Goal: Information Seeking & Learning: Learn about a topic

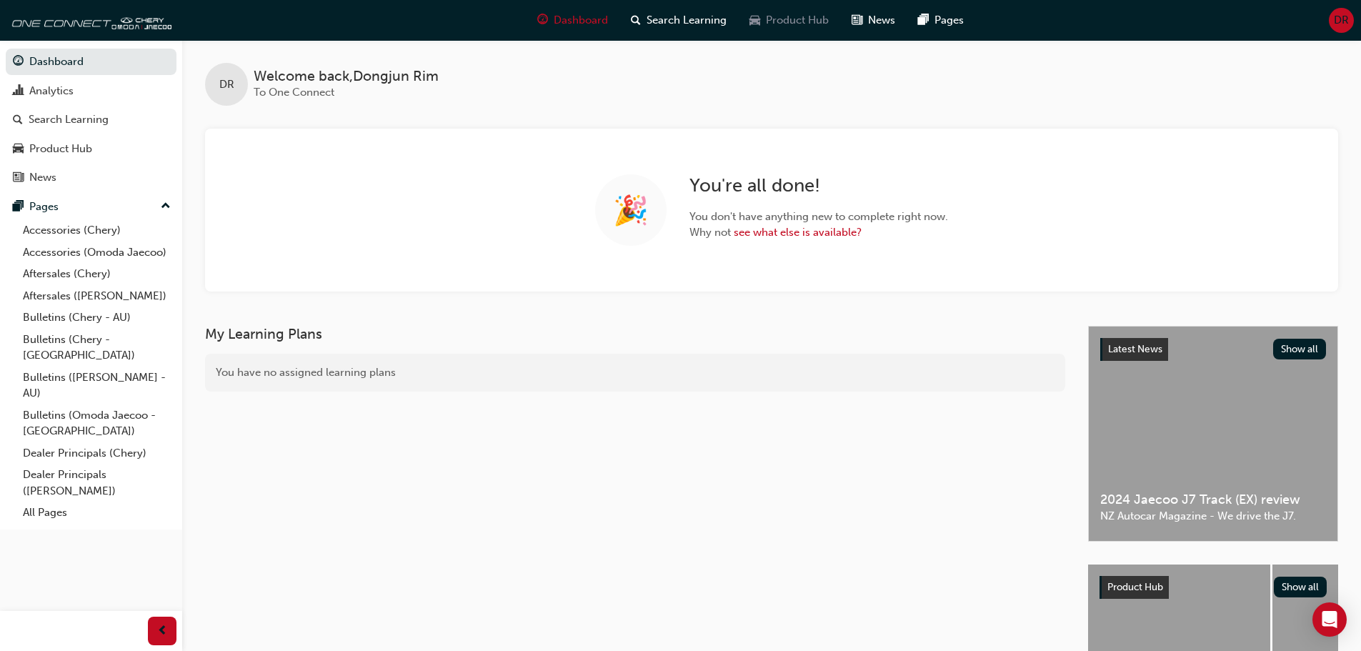
click at [792, 15] on span "Product Hub" at bounding box center [797, 20] width 63 height 16
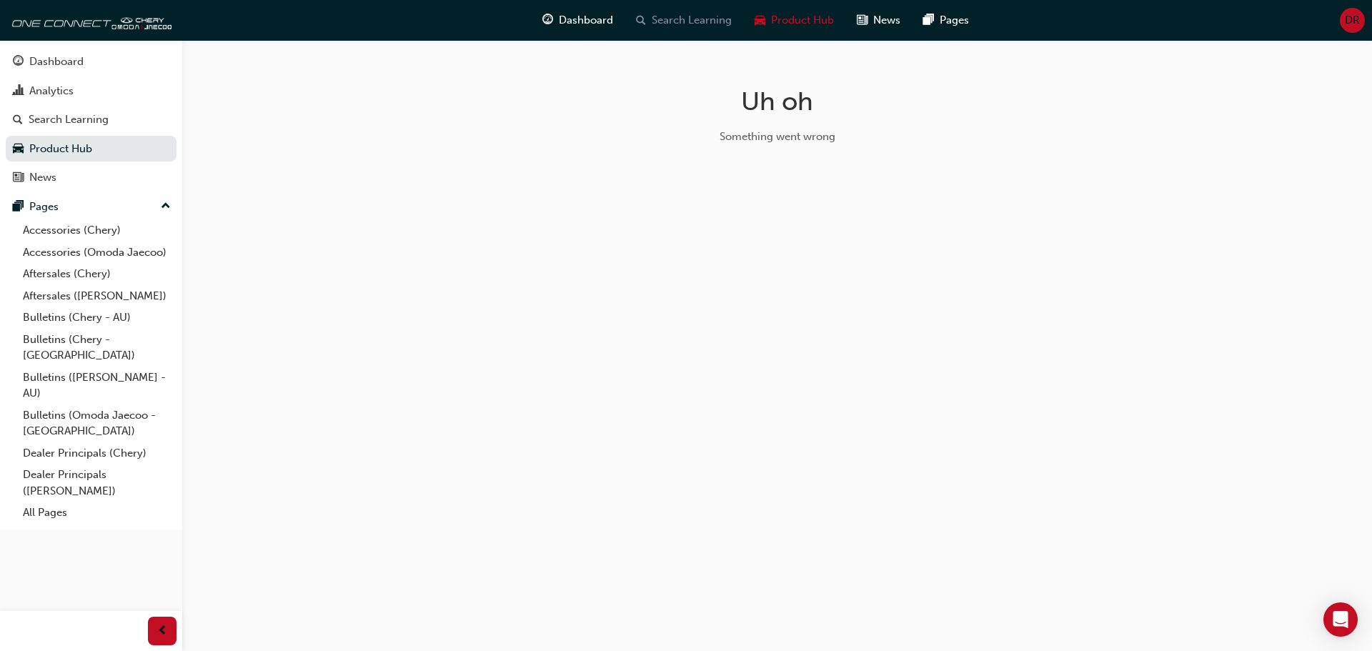
click at [676, 11] on div "Search Learning" at bounding box center [683, 20] width 119 height 29
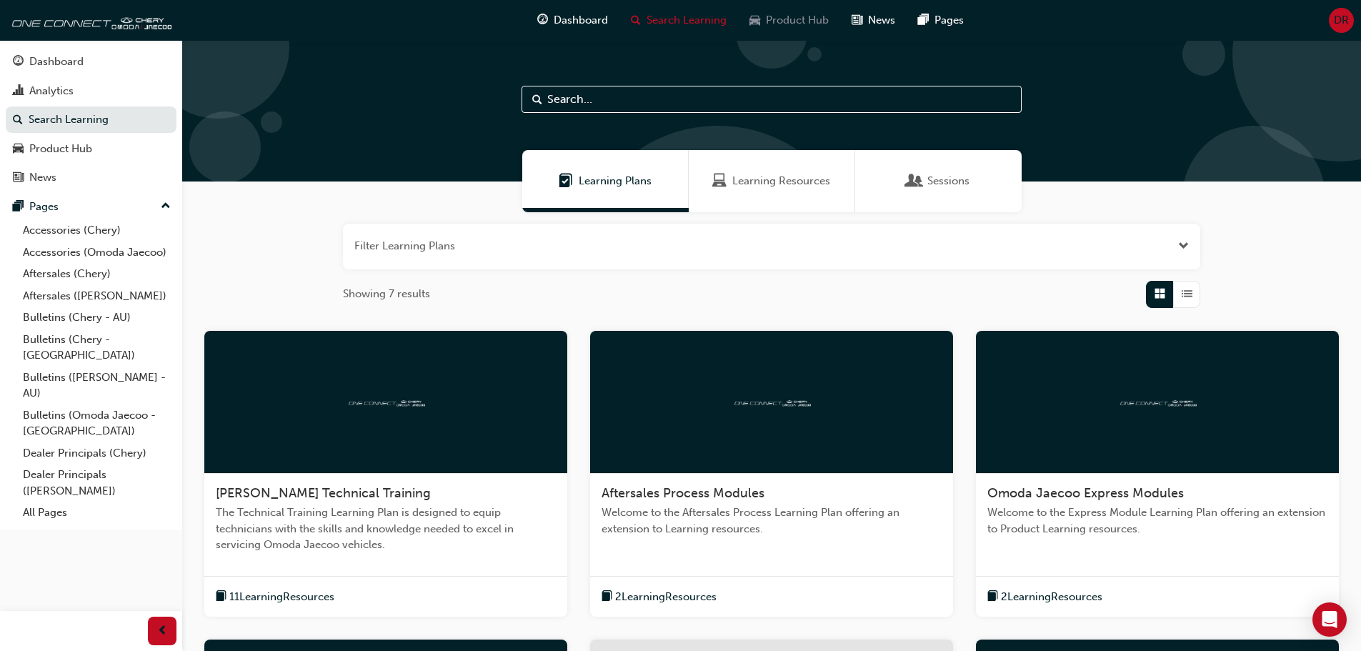
click at [765, 9] on div "Product Hub" at bounding box center [789, 20] width 102 height 29
